Goal: Information Seeking & Learning: Learn about a topic

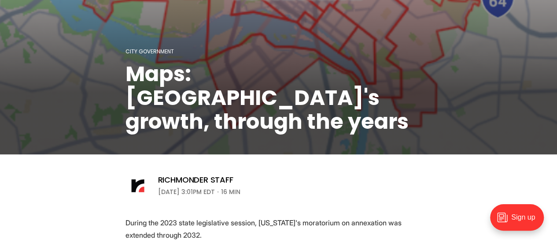
scroll to position [368, 0]
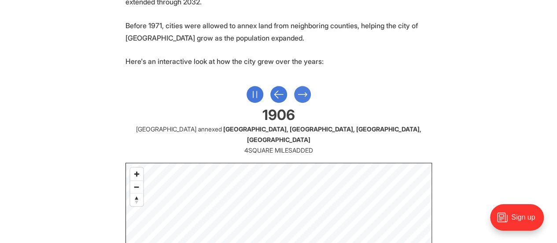
click at [304, 92] on icon "Next Slide" at bounding box center [302, 94] width 11 height 16
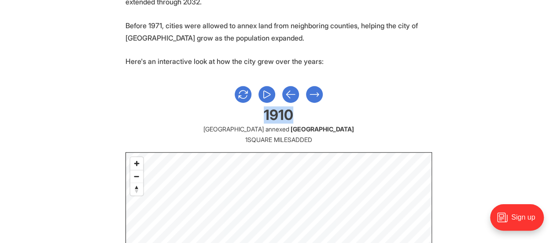
click at [304, 92] on div at bounding box center [279, 94] width 307 height 17
click at [311, 91] on icon "Next Slide" at bounding box center [314, 94] width 11 height 16
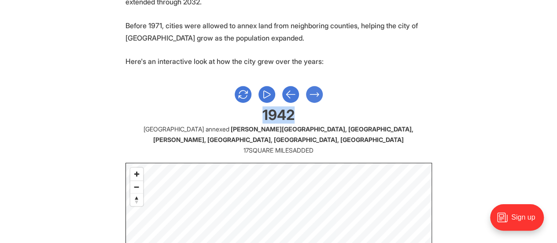
click at [311, 91] on icon "Next Slide" at bounding box center [314, 94] width 11 height 16
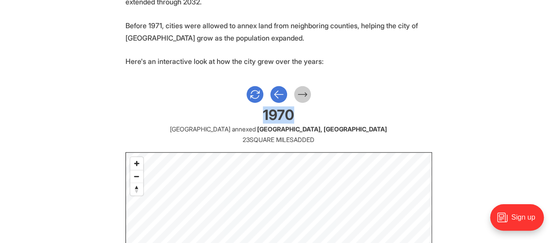
click at [311, 91] on div at bounding box center [279, 94] width 307 height 17
click at [359, 60] on p "Here's an interactive look at how the city grew over the years:" at bounding box center [279, 61] width 307 height 12
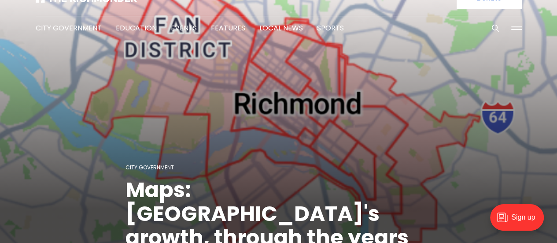
scroll to position [0, 0]
